Goal: Transaction & Acquisition: Subscribe to service/newsletter

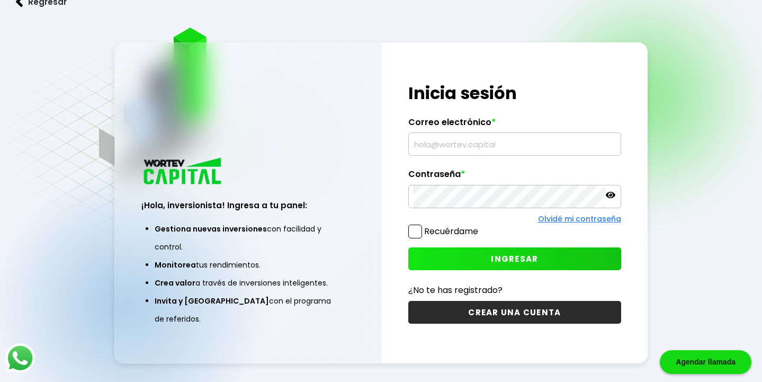
scroll to position [53, 0]
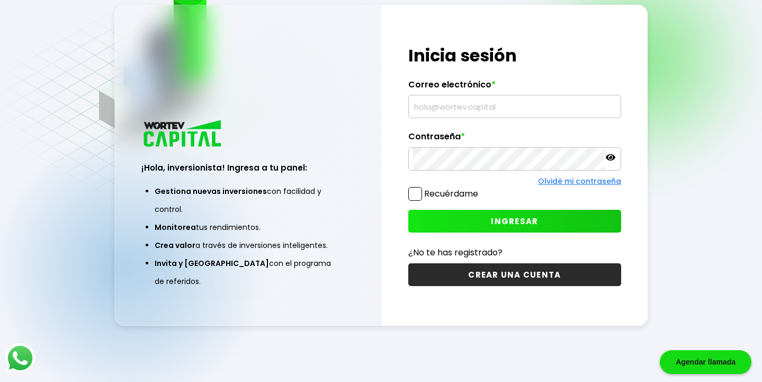
click at [566, 280] on button "CREAR UNA CUENTA" at bounding box center [514, 274] width 213 height 23
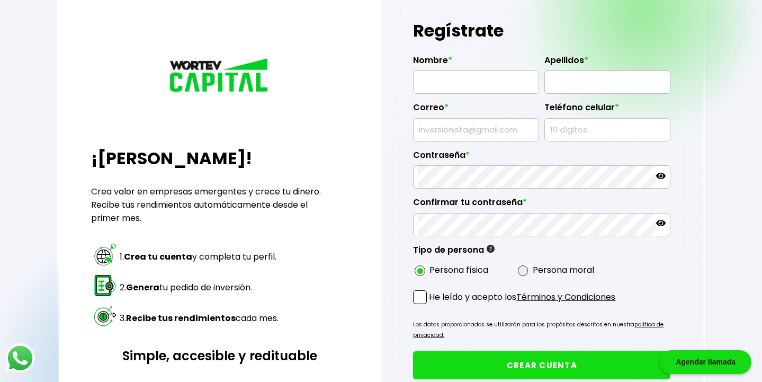
radio input "true"
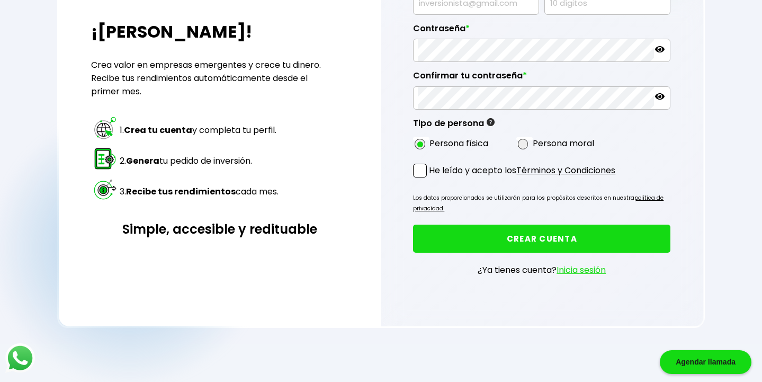
scroll to position [180, 0]
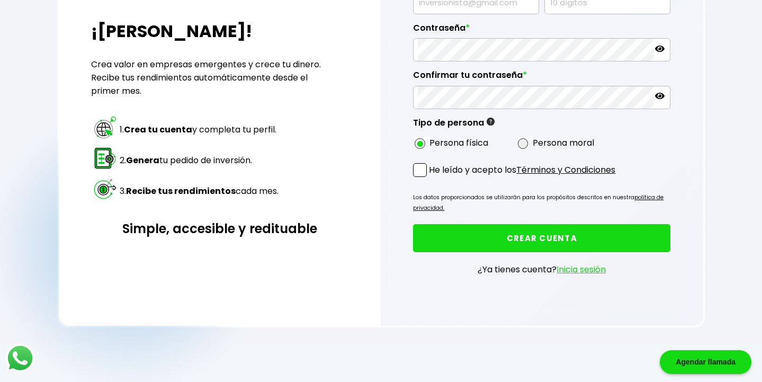
click at [577, 275] on link "Inicia sesión" at bounding box center [580, 269] width 49 height 12
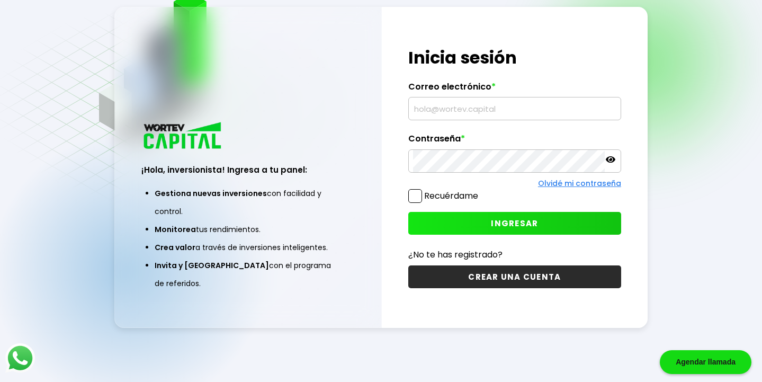
scroll to position [51, 0]
click at [567, 282] on button "CREAR UNA CUENTA" at bounding box center [514, 276] width 213 height 23
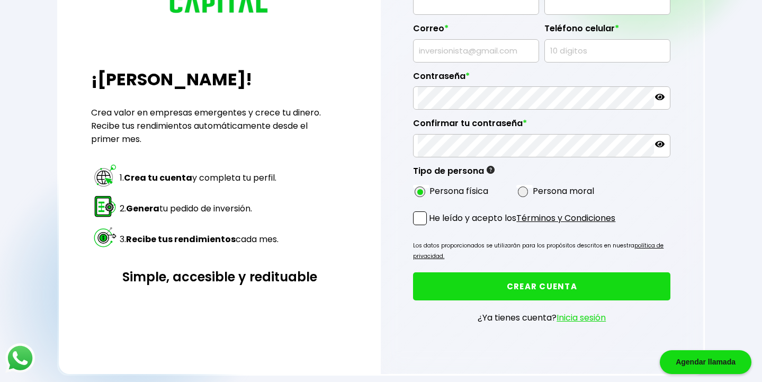
scroll to position [132, 0]
click at [715, 31] on div "Regresar ¡Bienvenido! Crea valor en empresas emergentes y crece tu dinero. Reci…" at bounding box center [381, 129] width 762 height 523
